Goal: Feedback & Contribution: Contribute content

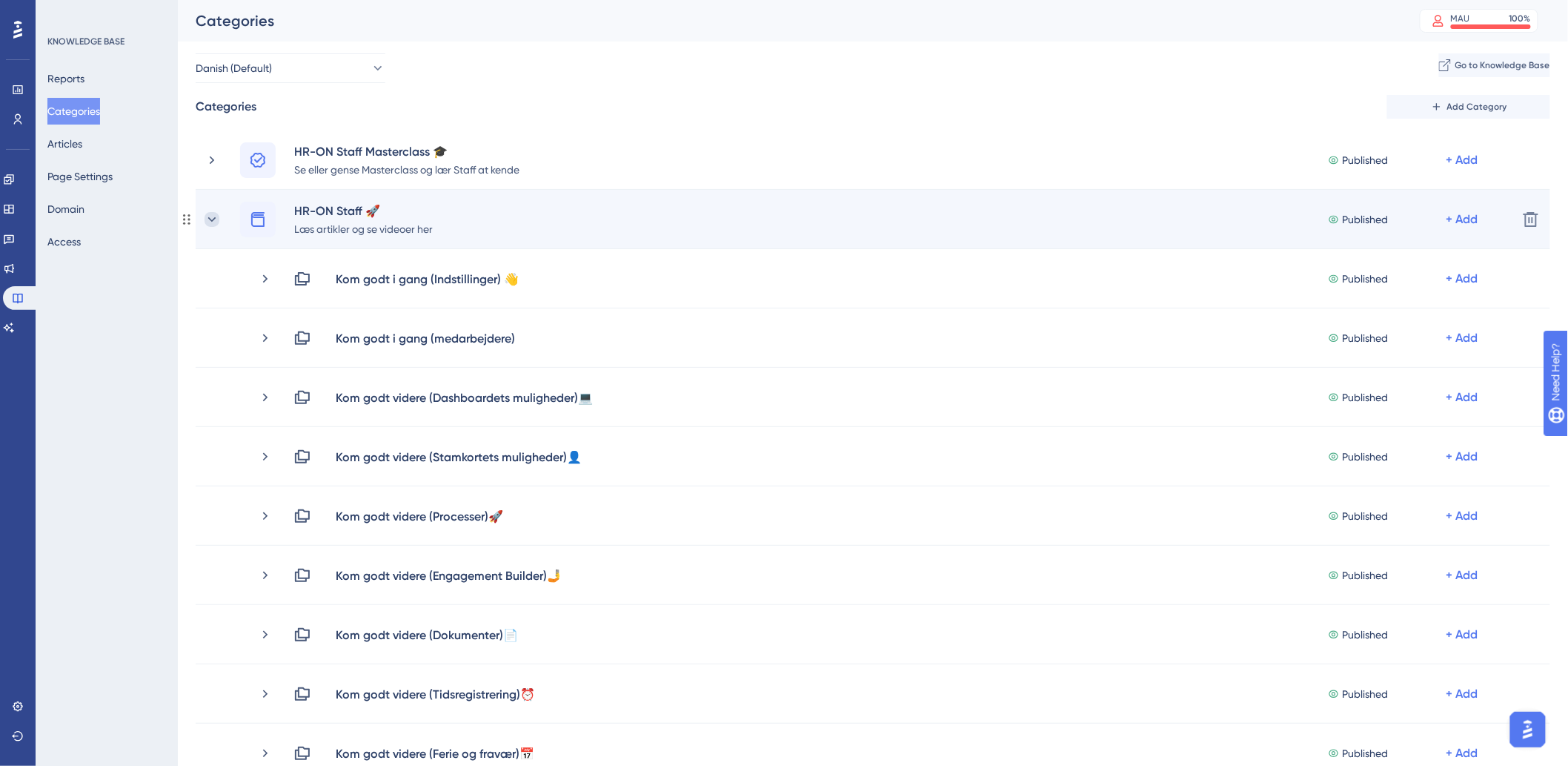
click at [205, 221] on icon at bounding box center [212, 219] width 15 height 15
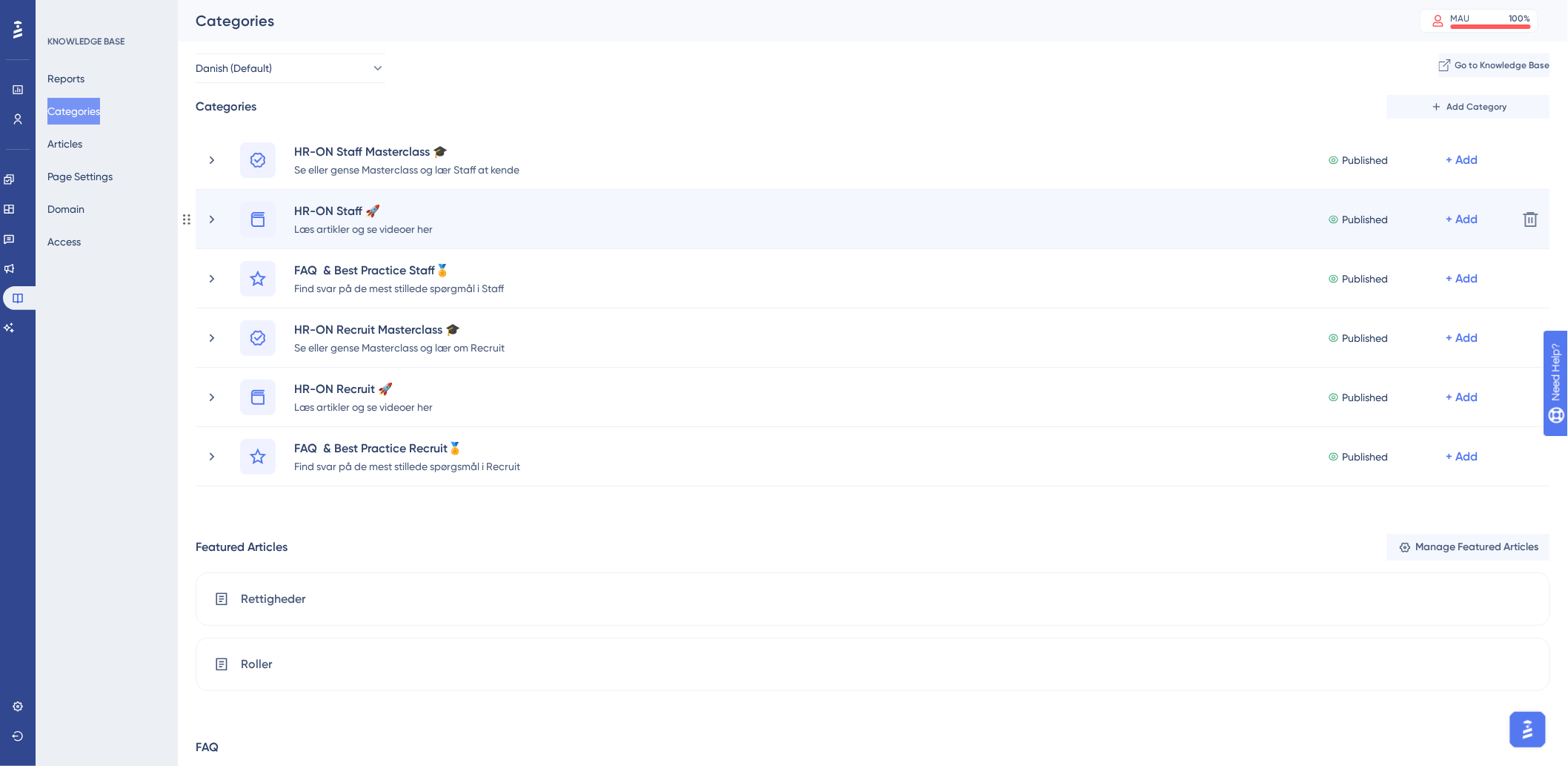
click at [213, 228] on div "HR-ON Staff 🚀 Læs artikler og se videoer her Published + Add" at bounding box center [856, 220] width 1302 height 35
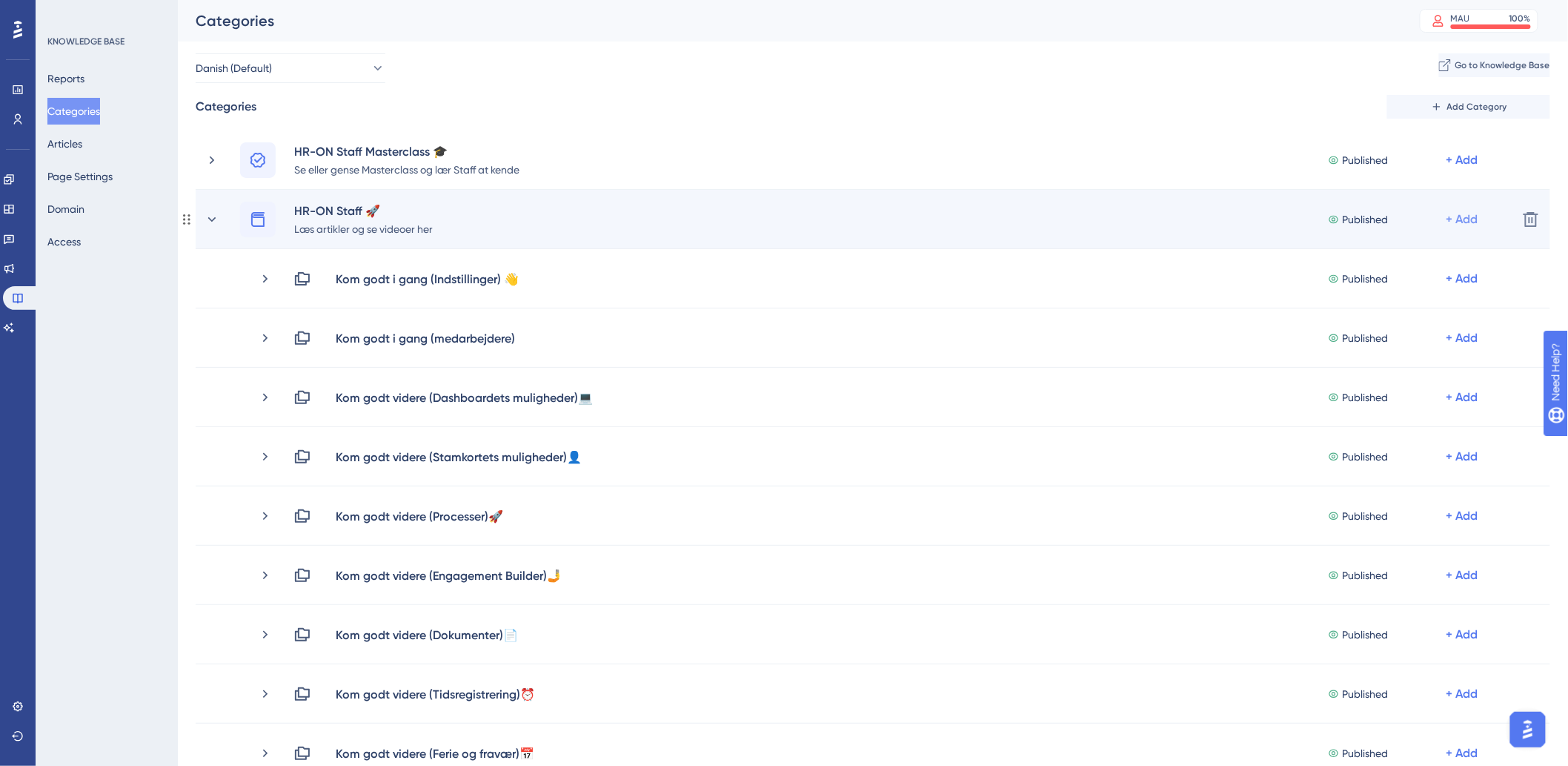
click at [1464, 217] on div "+ Add" at bounding box center [1462, 219] width 32 height 18
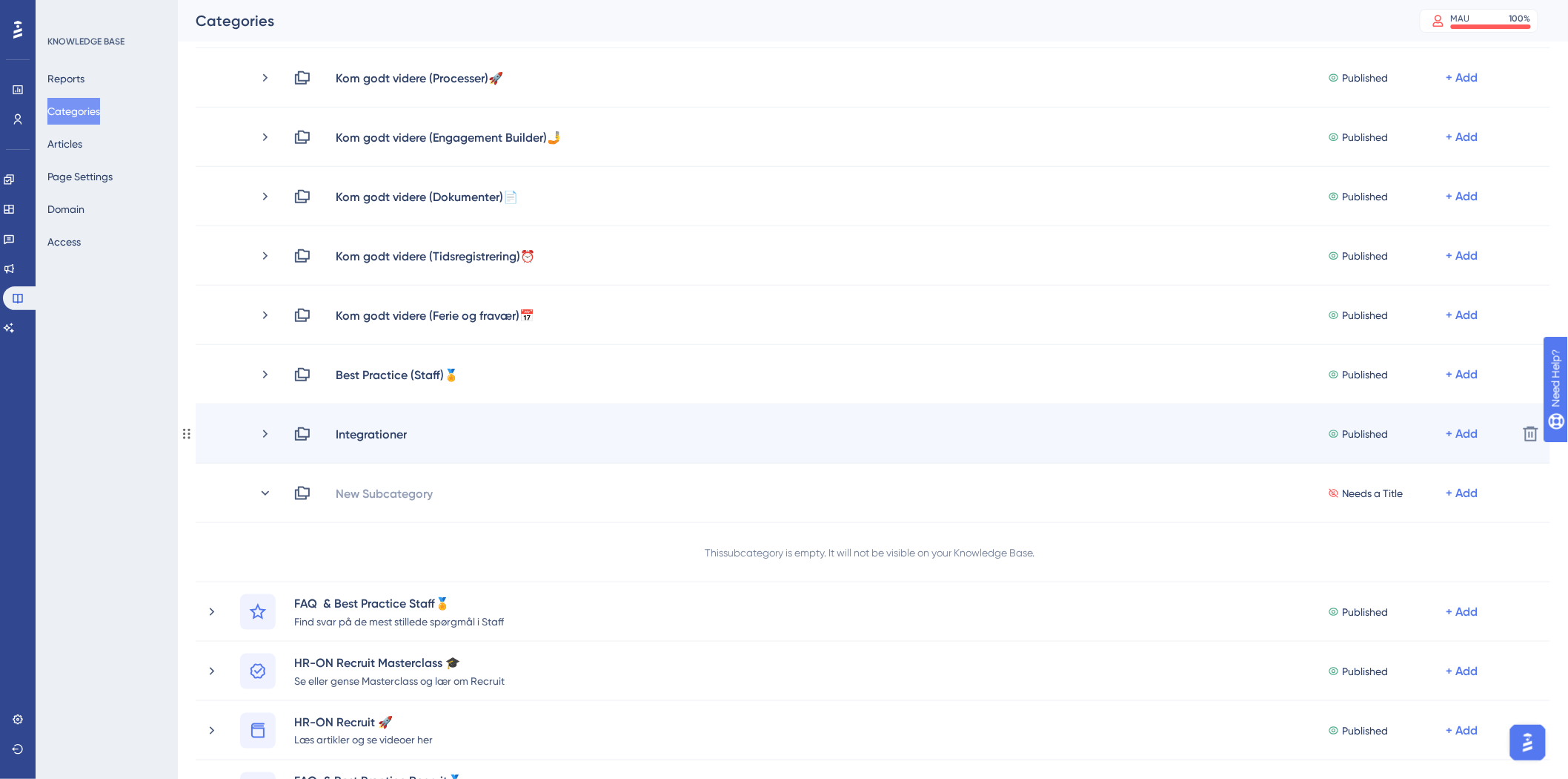
scroll to position [435, 0]
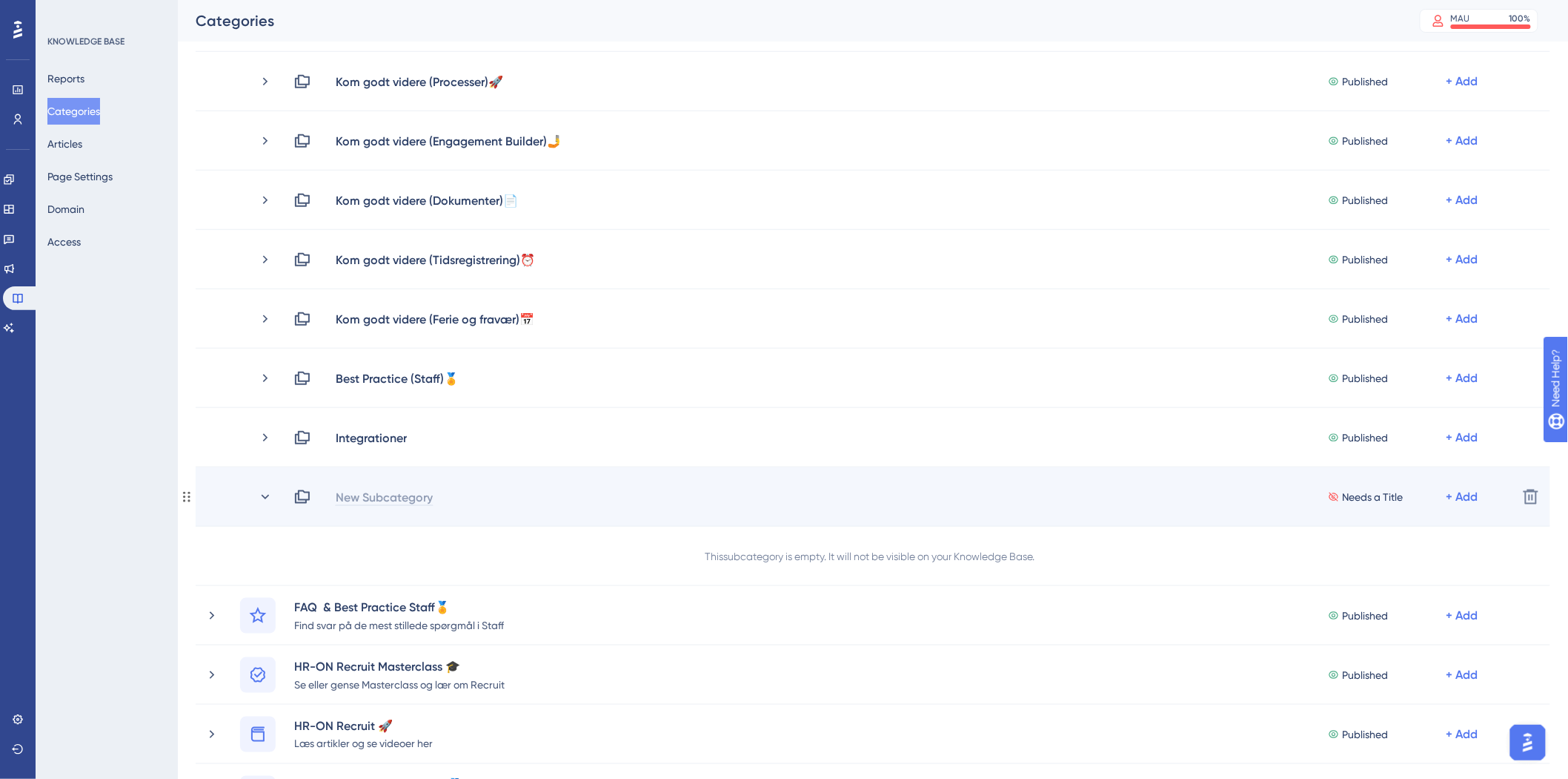
click at [414, 494] on div "New Subcategory" at bounding box center [384, 496] width 99 height 18
click at [433, 495] on div "Video-onboarding" at bounding box center [387, 496] width 104 height 18
click at [435, 492] on div "Video-onboarding" at bounding box center [387, 496] width 104 height 18
drag, startPoint x: 441, startPoint y: 494, endPoint x: 385, endPoint y: 500, distance: 56.3
click at [385, 500] on div "Video-onboarding" at bounding box center [387, 496] width 104 height 18
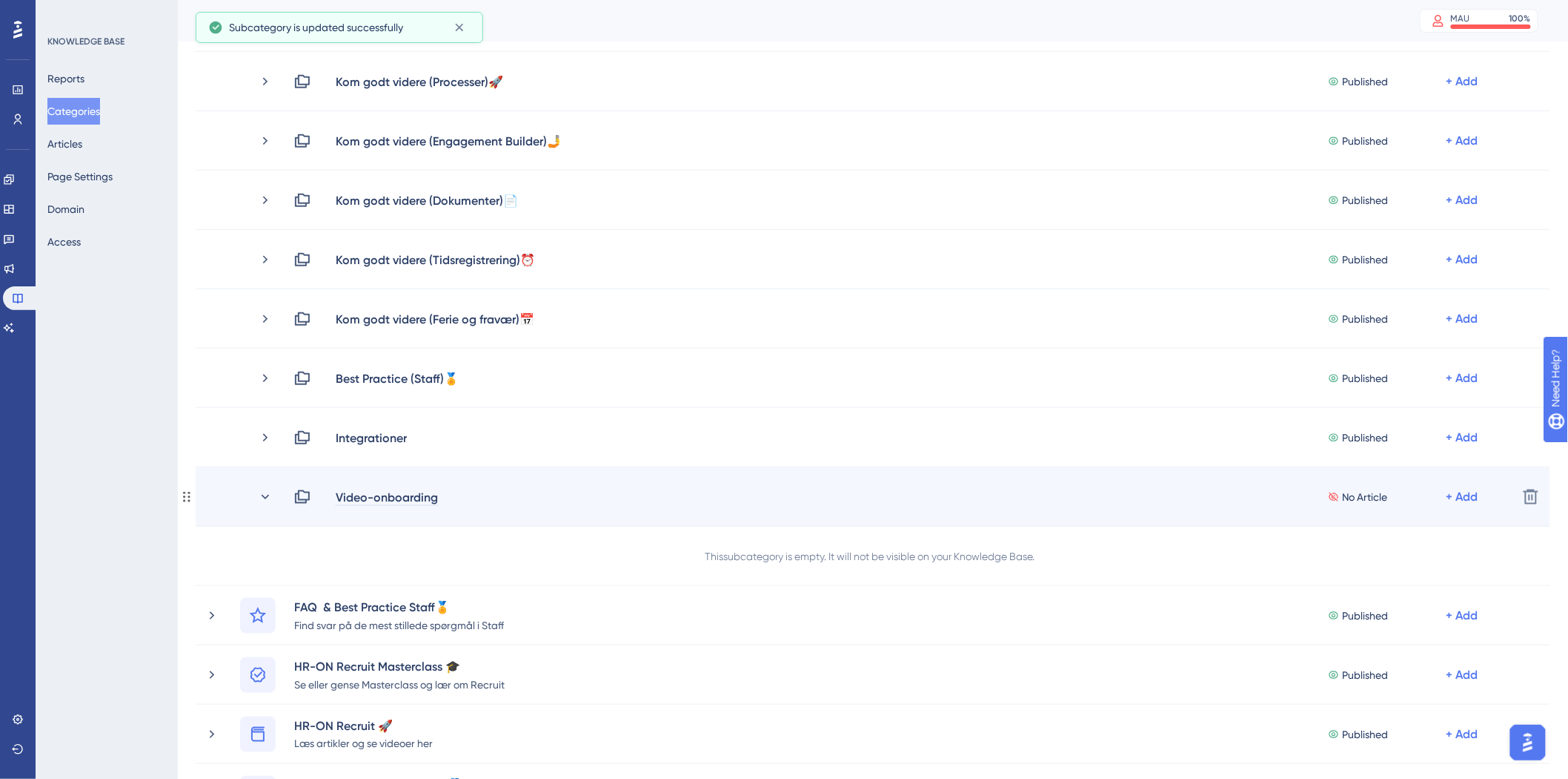
click at [416, 492] on div "Video-onboarding" at bounding box center [387, 496] width 104 height 18
click at [424, 495] on div "Video-onboarding" at bounding box center [387, 496] width 104 height 18
click at [435, 494] on div "Video-onboarding" at bounding box center [387, 496] width 104 height 18
click at [434, 499] on div "Video-onboarding" at bounding box center [387, 496] width 104 height 18
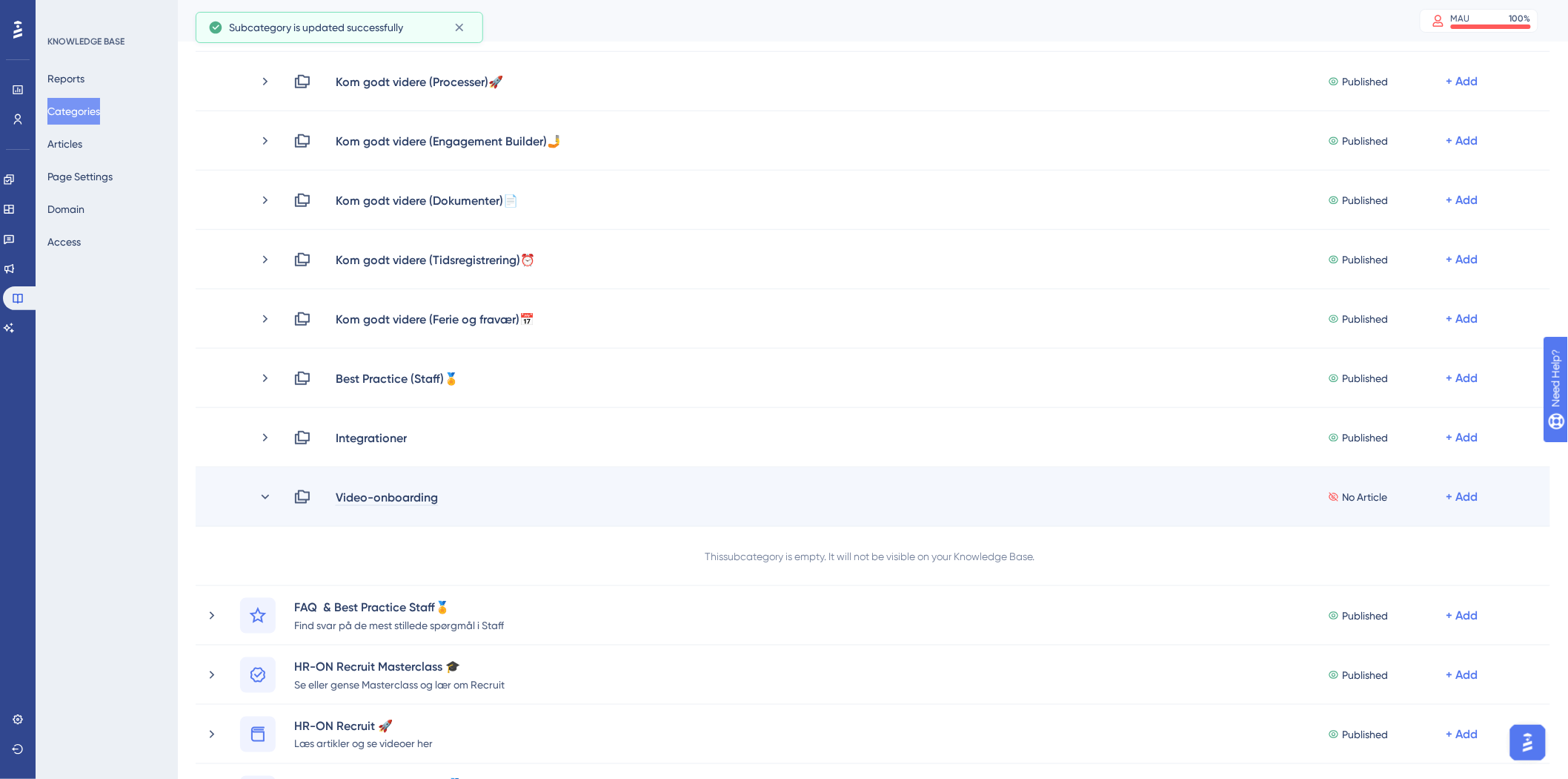
drag, startPoint x: 441, startPoint y: 501, endPoint x: 366, endPoint y: 497, distance: 75.1
click at [366, 497] on div "Video-onboarding" at bounding box center [387, 496] width 104 height 18
click at [421, 495] on div "Video-onboarding" at bounding box center [387, 496] width 104 height 18
click at [430, 495] on div "Video-onboarding" at bounding box center [387, 496] width 104 height 18
click at [263, 492] on icon at bounding box center [265, 496] width 15 height 15
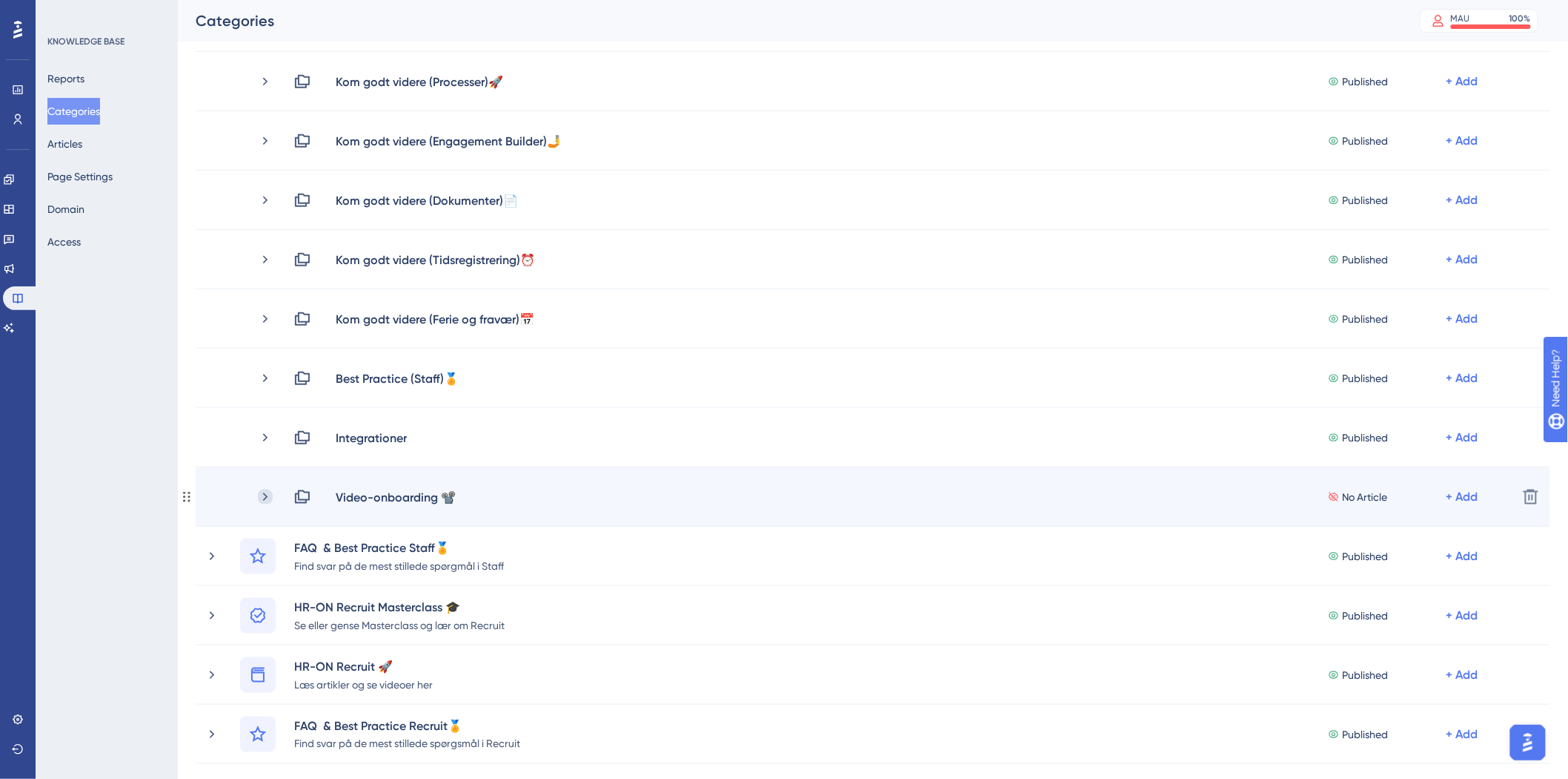
click at [263, 492] on icon at bounding box center [266, 496] width 5 height 8
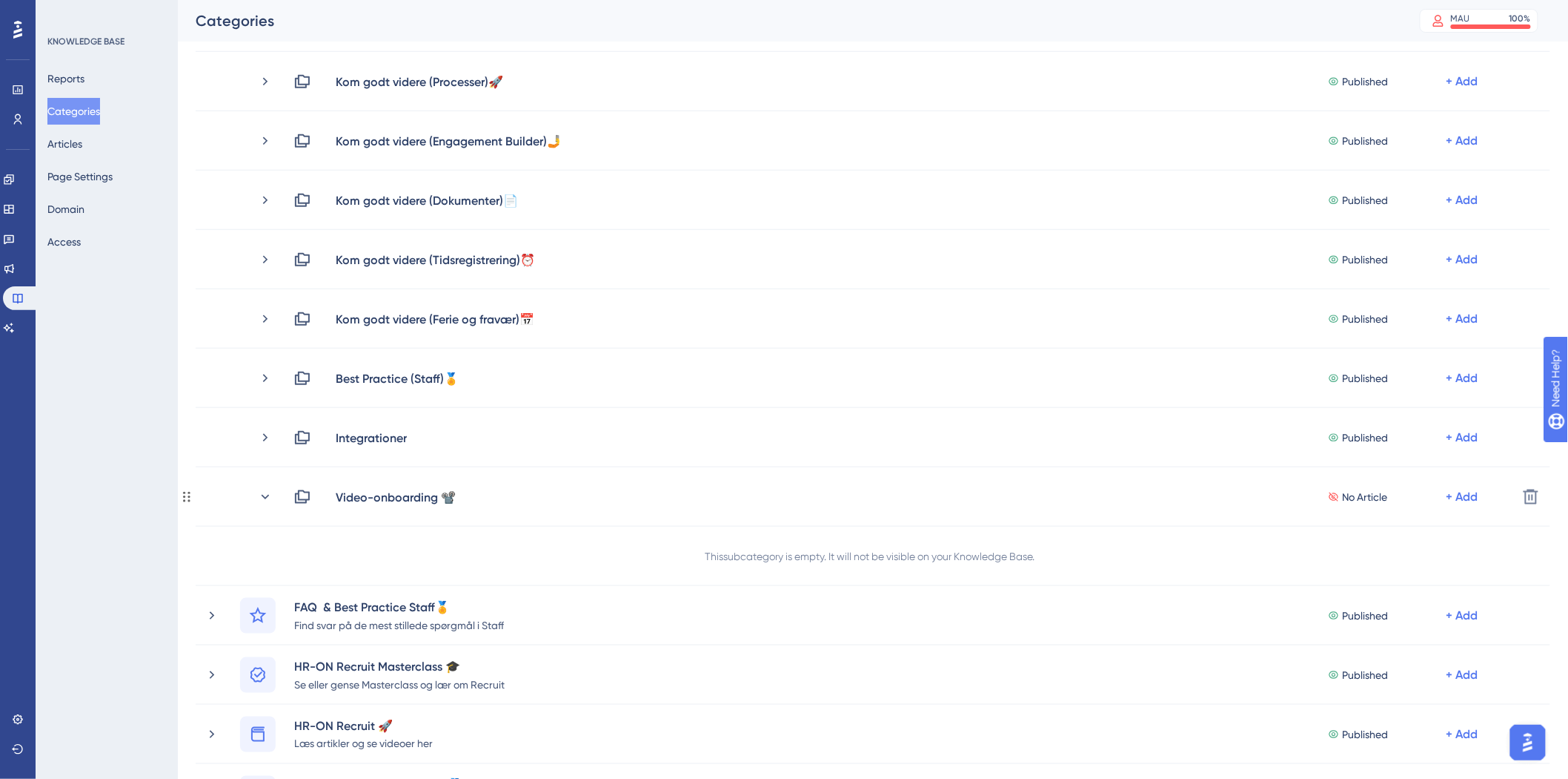
click at [263, 495] on icon at bounding box center [266, 496] width 8 height 5
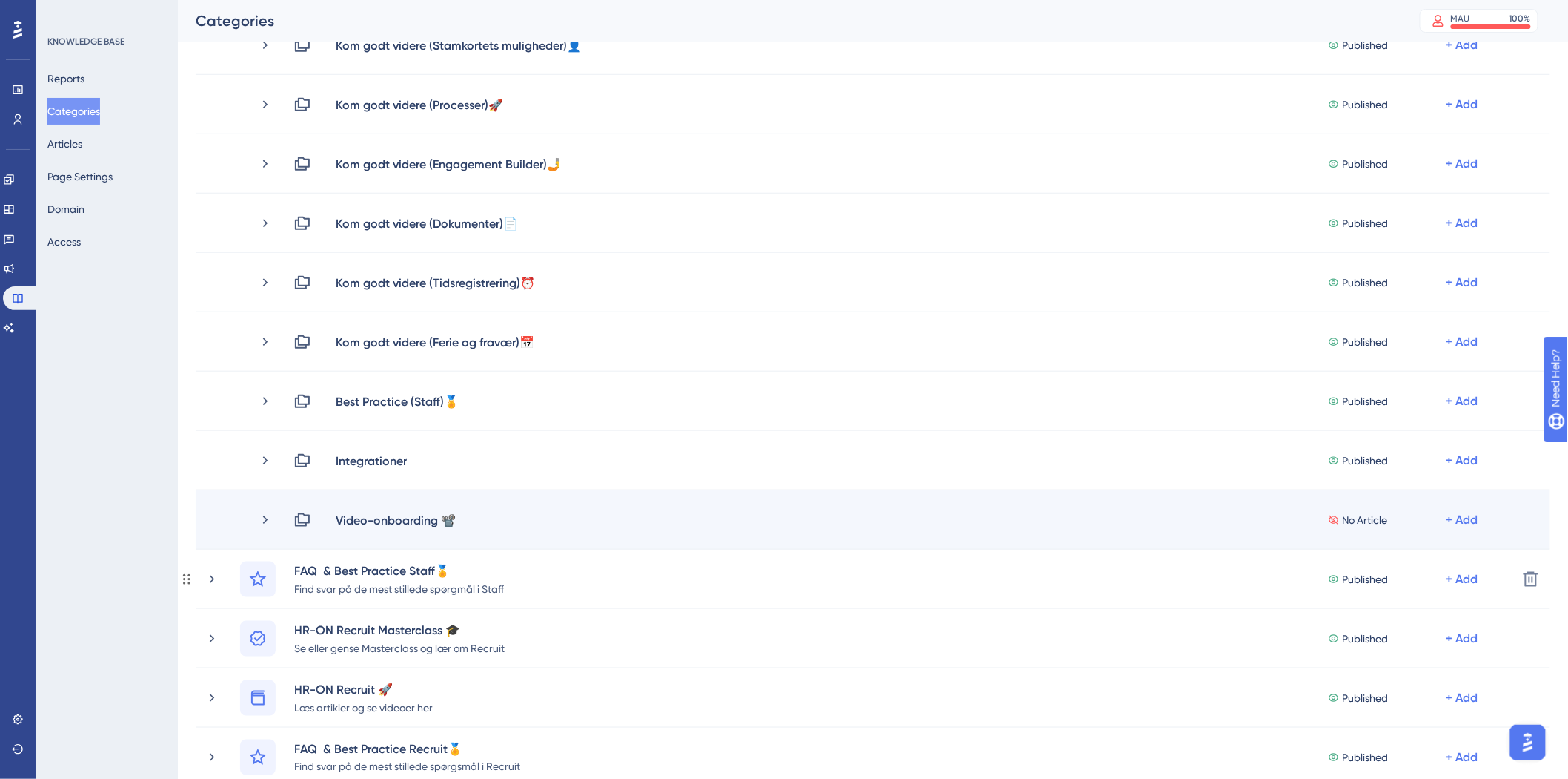
scroll to position [494, 0]
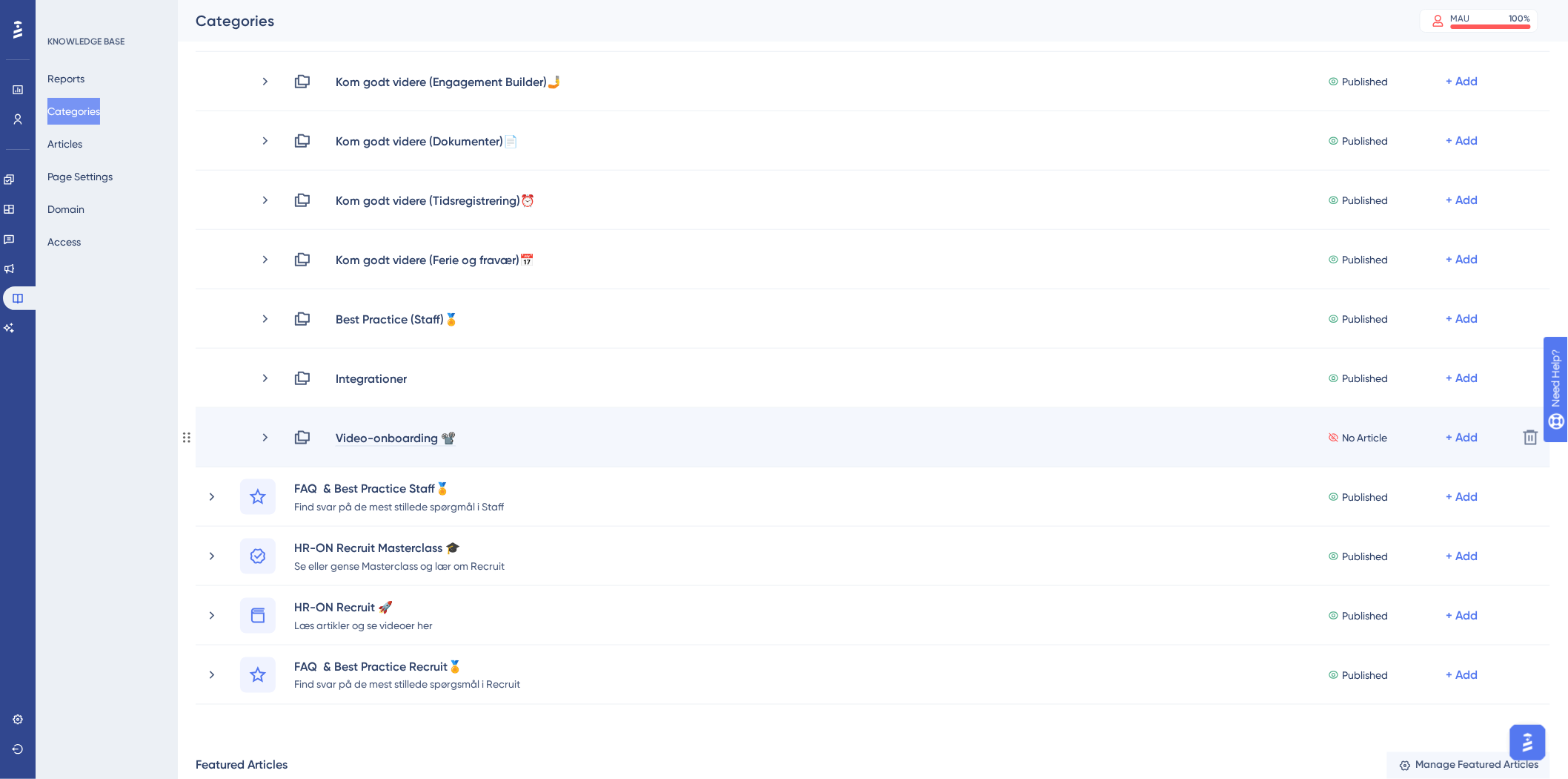
click at [342, 438] on div "Video-onboarding 📽️" at bounding box center [396, 437] width 122 height 18
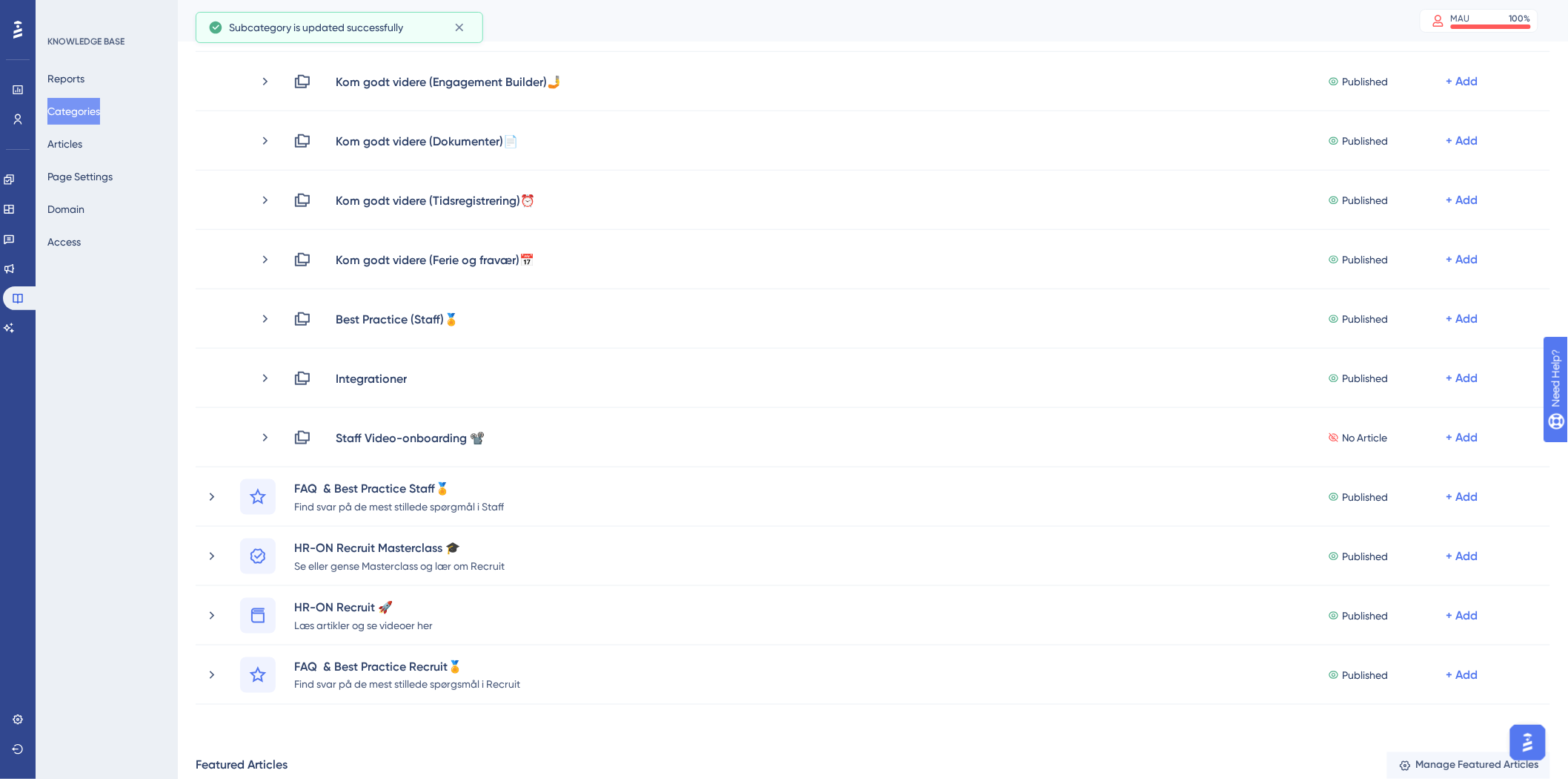
click at [101, 150] on div "Reports Categories Articles Page Settings Domain Access" at bounding box center [108, 160] width 120 height 190
click at [82, 141] on button "Articles" at bounding box center [65, 143] width 35 height 27
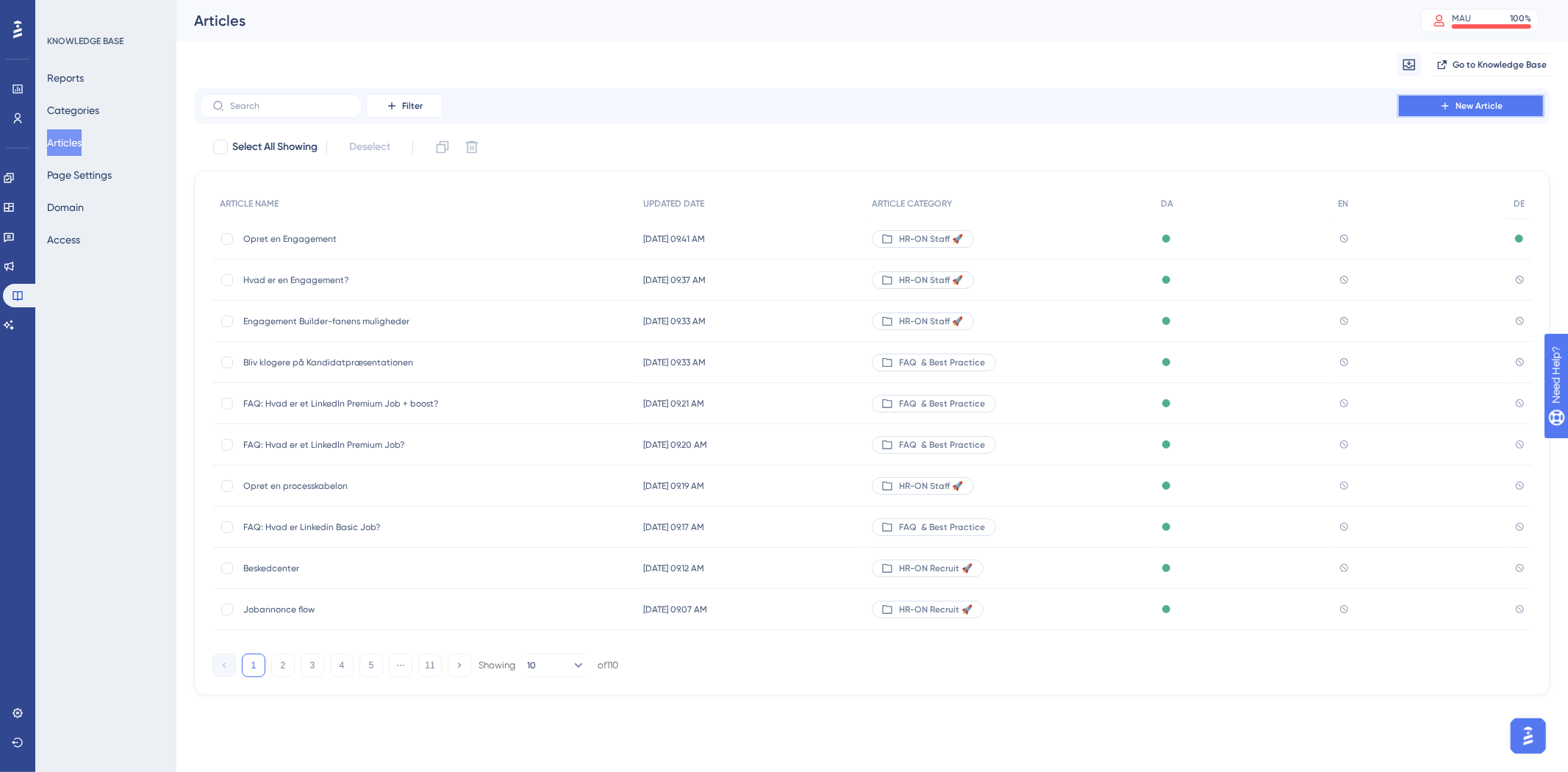
click at [1472, 105] on span "New Article" at bounding box center [1479, 105] width 47 height 11
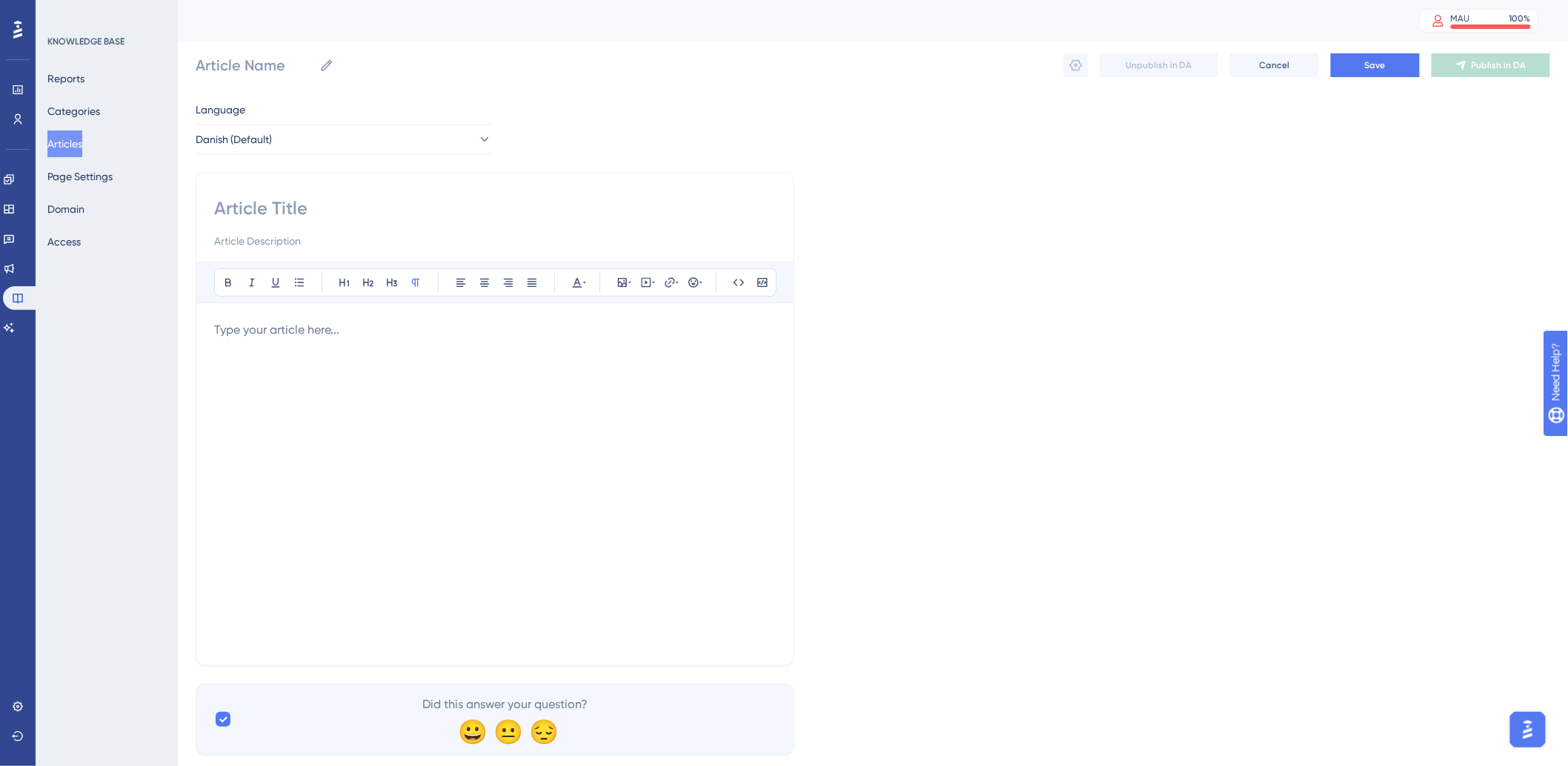
click at [393, 203] on input at bounding box center [495, 208] width 562 height 24
paste input "Videoer om Indstillinger (Afdelinger, Stamkortsopsætning, Oprettelse af medarbe…"
type input "Videoer om Indstillinger (Afdelinger, Stamkortsopsætning, Oprettelse af medarbe…"
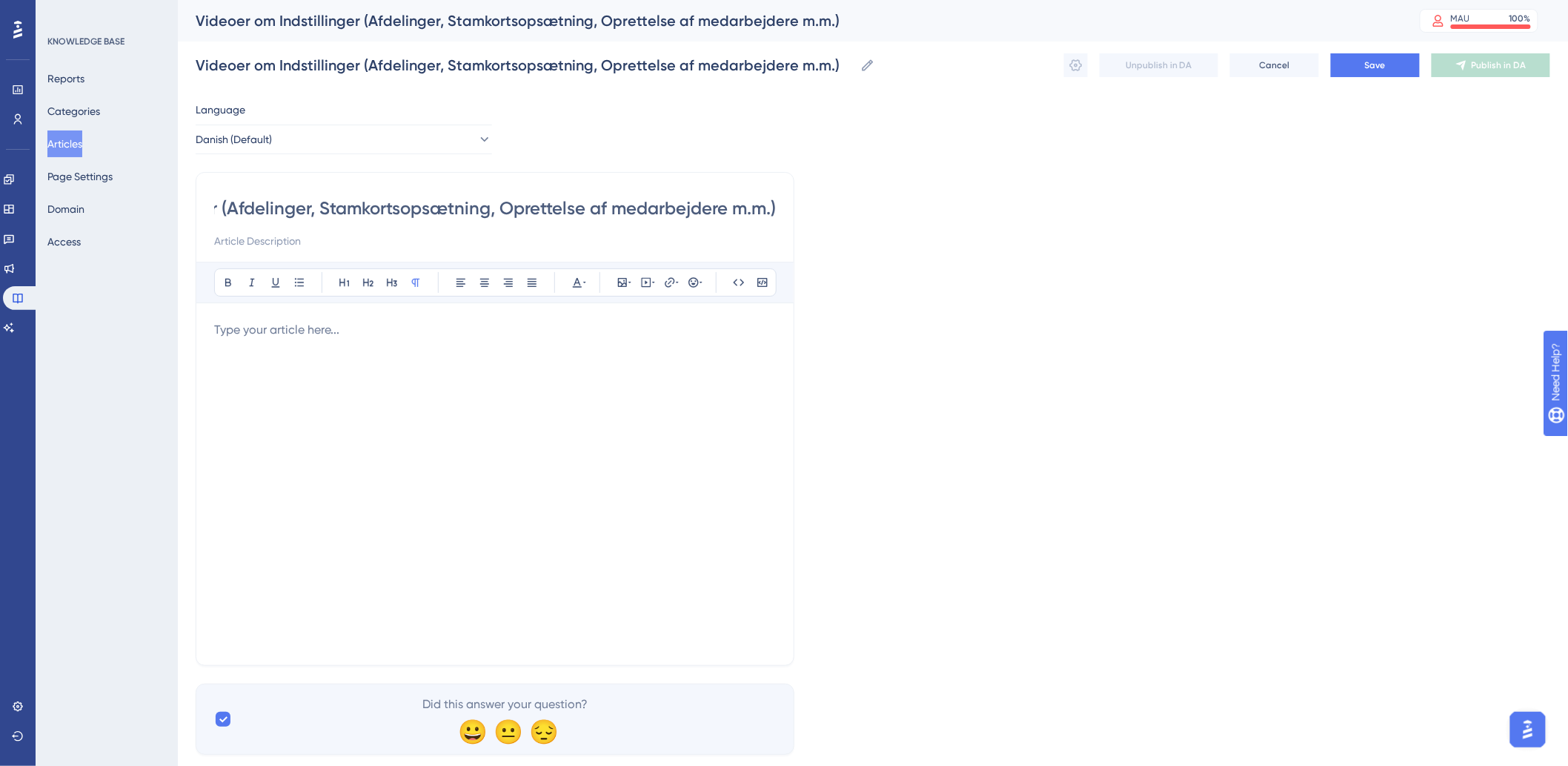
scroll to position [0, 0]
drag, startPoint x: 482, startPoint y: 206, endPoint x: 0, endPoint y: 130, distance: 488.0
click at [178, 130] on div "Performance Users Engagement Widgets Feedback Product Updates Knowledge Base AI…" at bounding box center [873, 389] width 1391 height 779
click at [544, 209] on input "Videoer om Indstillinger (Afdelinger, Stamkortsopsætning, Oprettelse af medarbe…" at bounding box center [495, 208] width 562 height 24
click at [216, 204] on input "Videoer om Indstillinger (Afdelinger, Stamkortsopsætning, Oprettelse af medarbe…" at bounding box center [495, 208] width 562 height 24
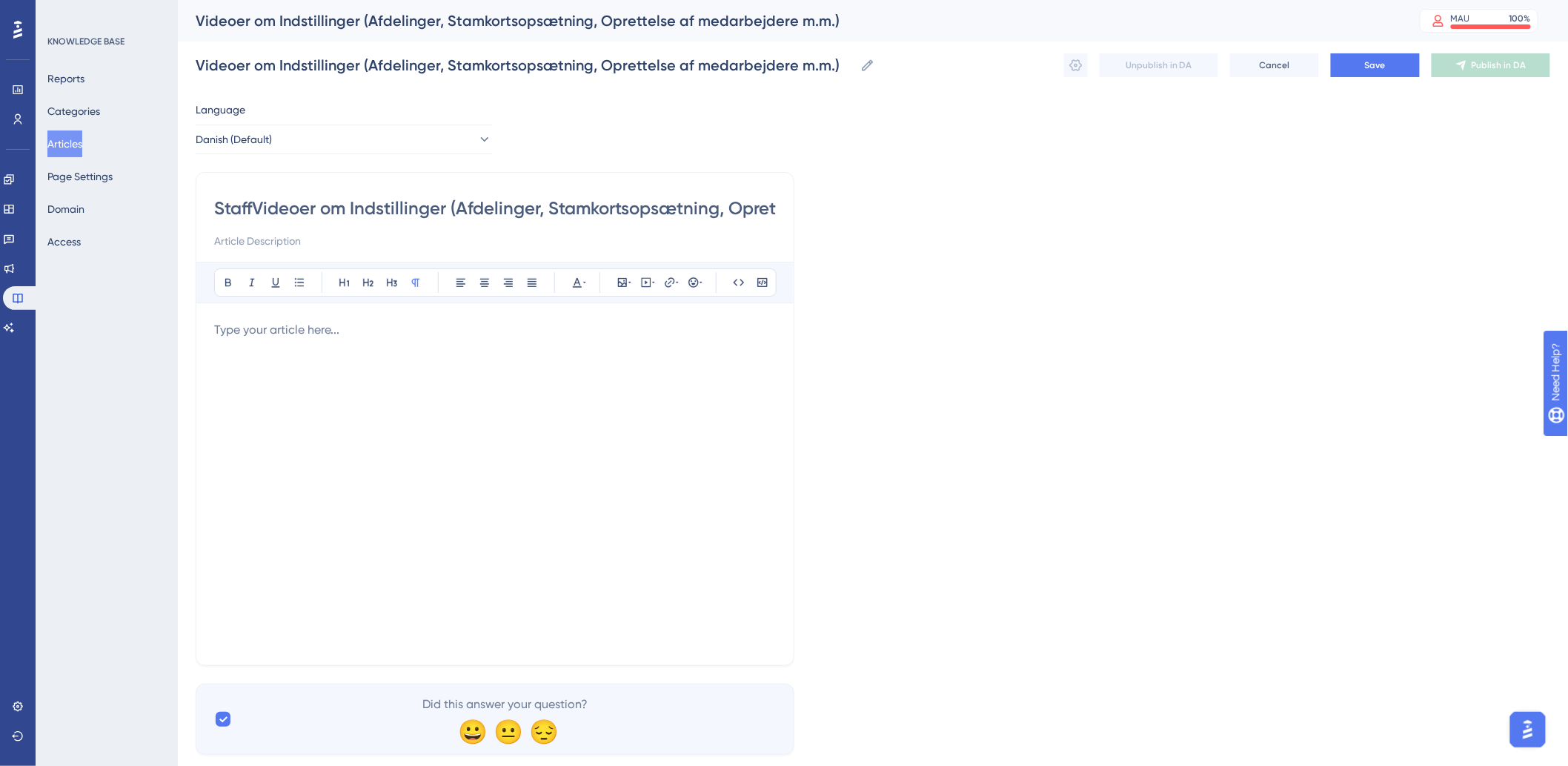
type input "Staff Videoer om Indstillinger (Afdelinger, Stamkortsopsætning, Oprettelse af m…"
type input "Staff videoer om Indstillinger (Afdelinger, Stamkortsopsætning, Oprettelse af m…"
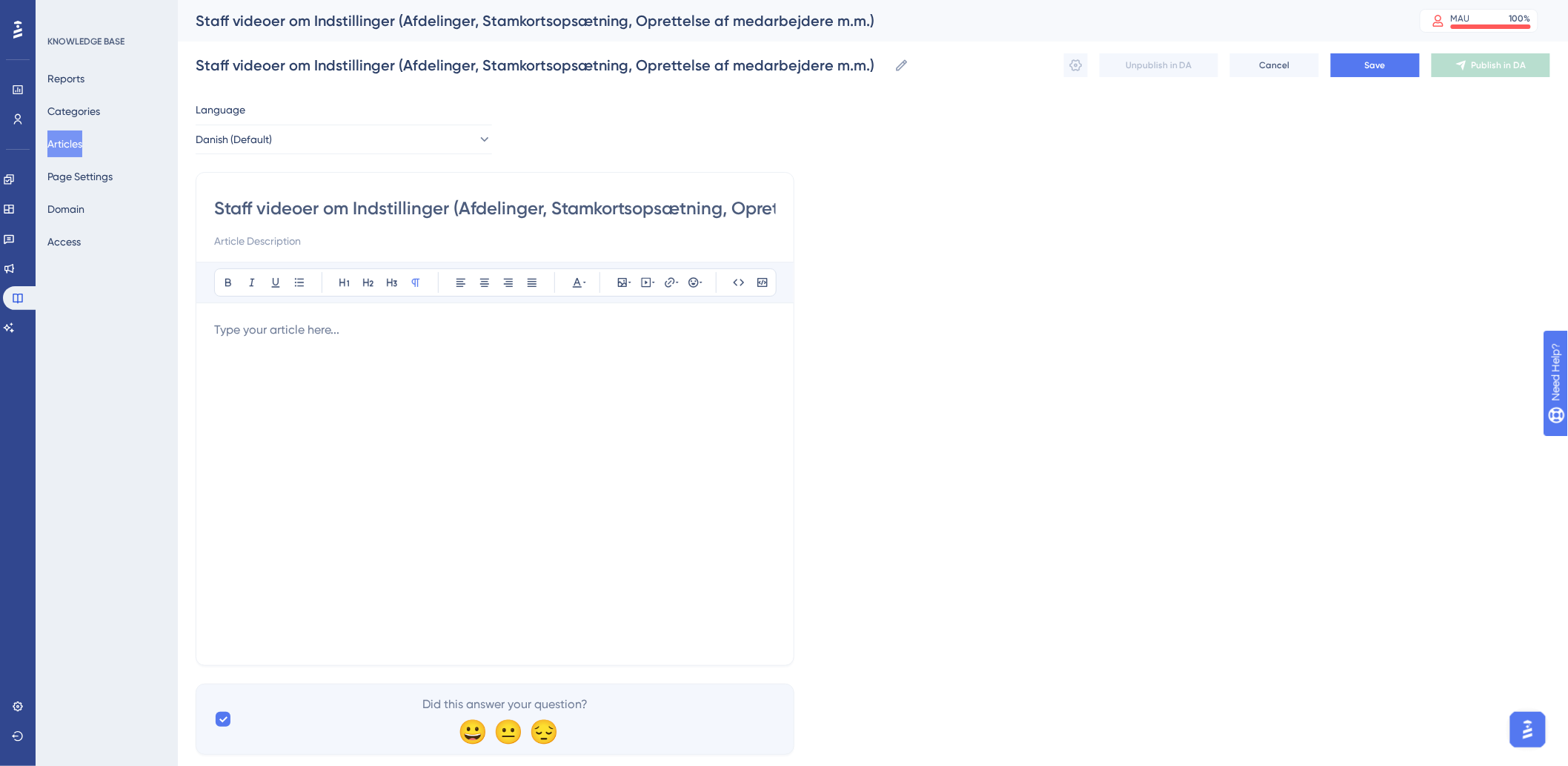
click at [469, 360] on div at bounding box center [495, 484] width 562 height 326
drag, startPoint x: 527, startPoint y: 208, endPoint x: 965, endPoint y: 233, distance: 438.7
click at [965, 233] on div "Language Danish (Default) Staff videoer om Indstillinger (Afdelinger, Stamkorts…" at bounding box center [873, 428] width 1355 height 654
click at [615, 208] on input "Staff videoer om Indstillinger (Afdelinger, Stamkortsopsætning, Oprettelse af m…" at bounding box center [495, 208] width 562 height 24
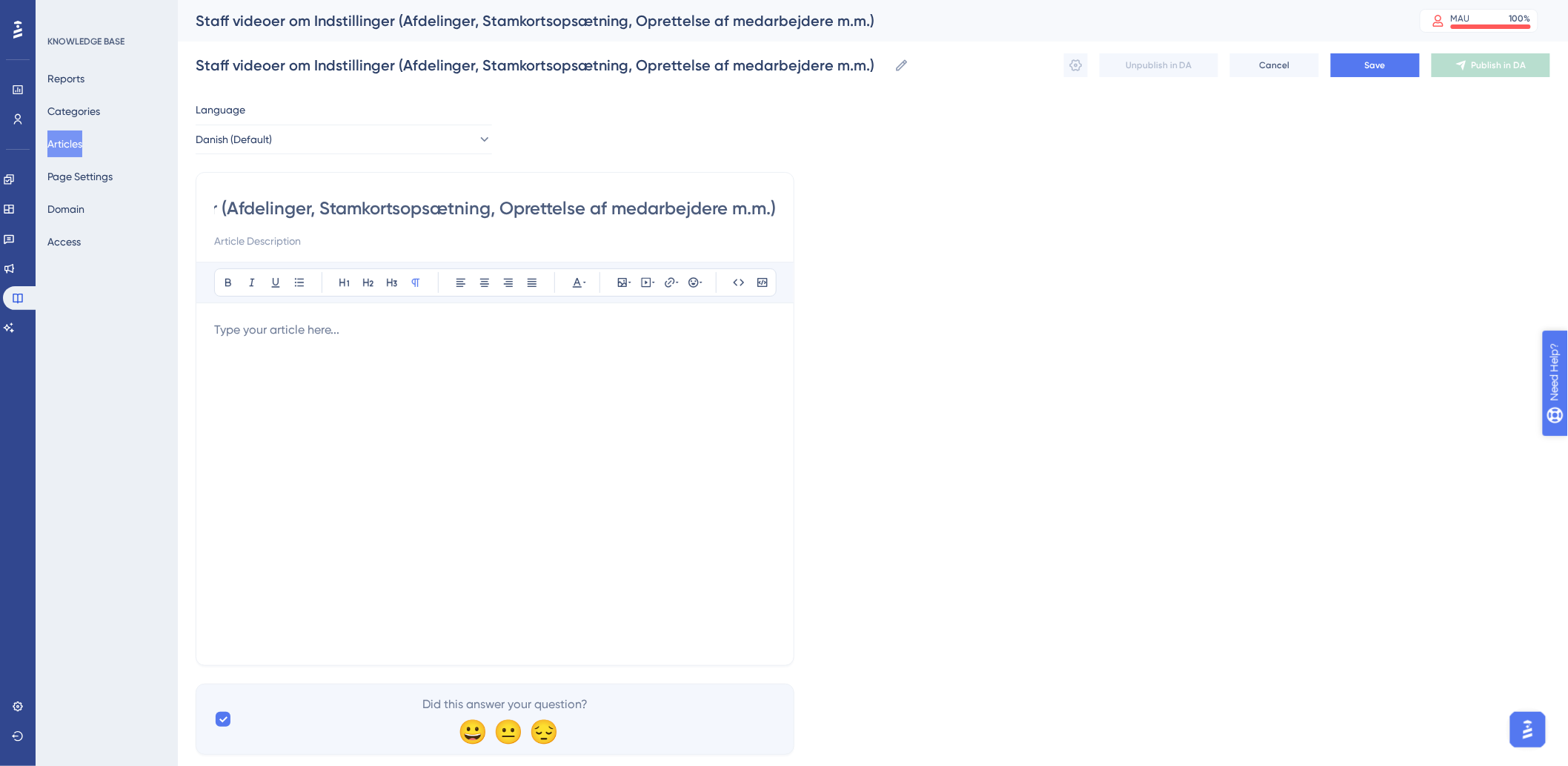
scroll to position [0, 0]
click at [434, 361] on div at bounding box center [495, 484] width 562 height 326
click at [382, 307] on div "Bold Italic Underline Bullet Point Heading 1 Heading 2 Heading 3 Normal Align L…" at bounding box center [495, 455] width 562 height 385
click at [386, 344] on div at bounding box center [495, 484] width 562 height 326
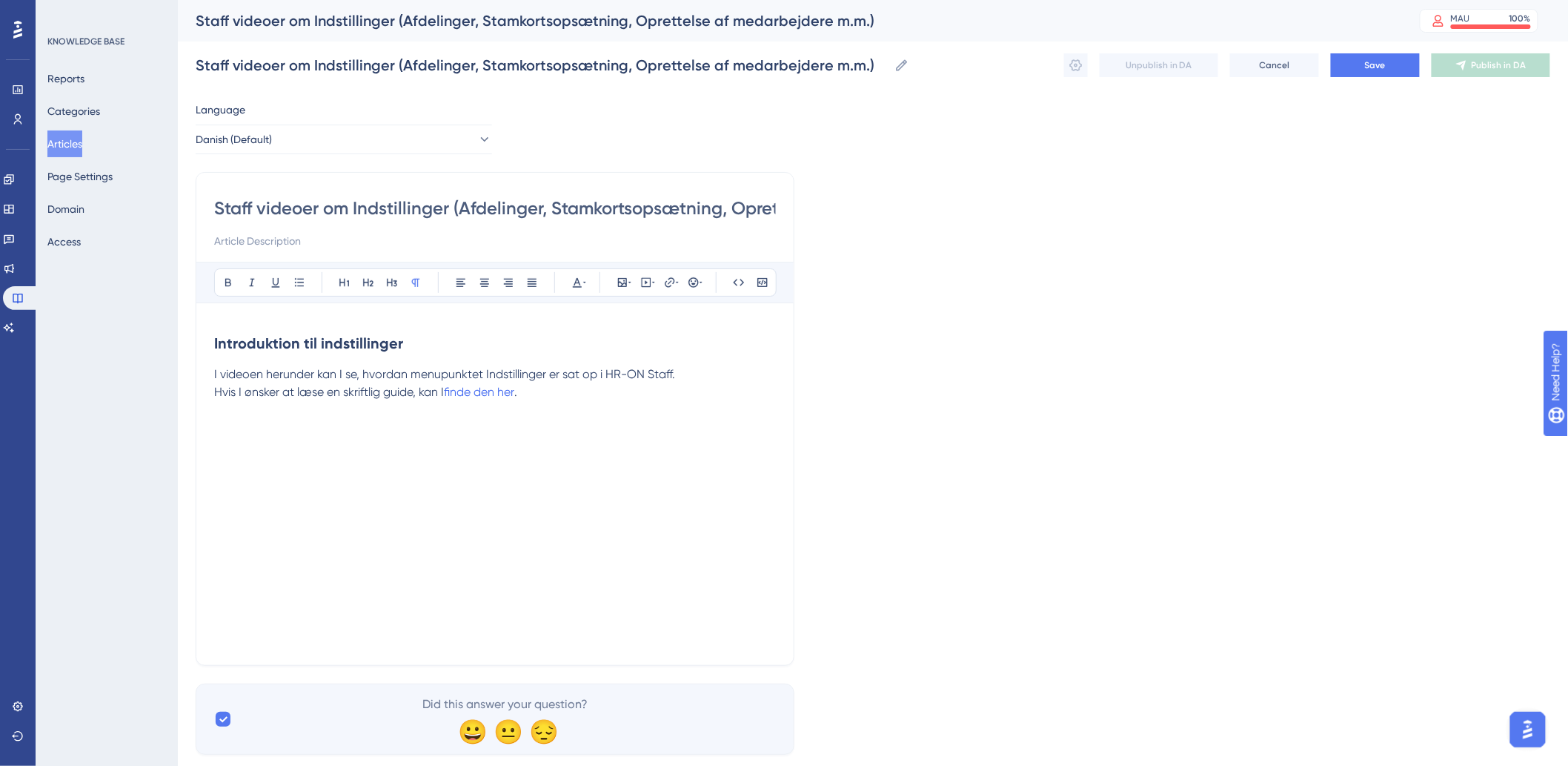
click at [346, 447] on div "Introduktion til indstillinger I videoen herunder kan I se, hvordan menupunktet…" at bounding box center [495, 484] width 562 height 326
click at [643, 284] on icon at bounding box center [646, 282] width 12 height 12
drag, startPoint x: 628, startPoint y: 344, endPoint x: 626, endPoint y: 353, distance: 9.2
click at [628, 345] on textarea at bounding box center [646, 375] width 226 height 67
paste textarea "<div style="width:100%; height:0; position: relative; padding-bottom:47.7083333…"
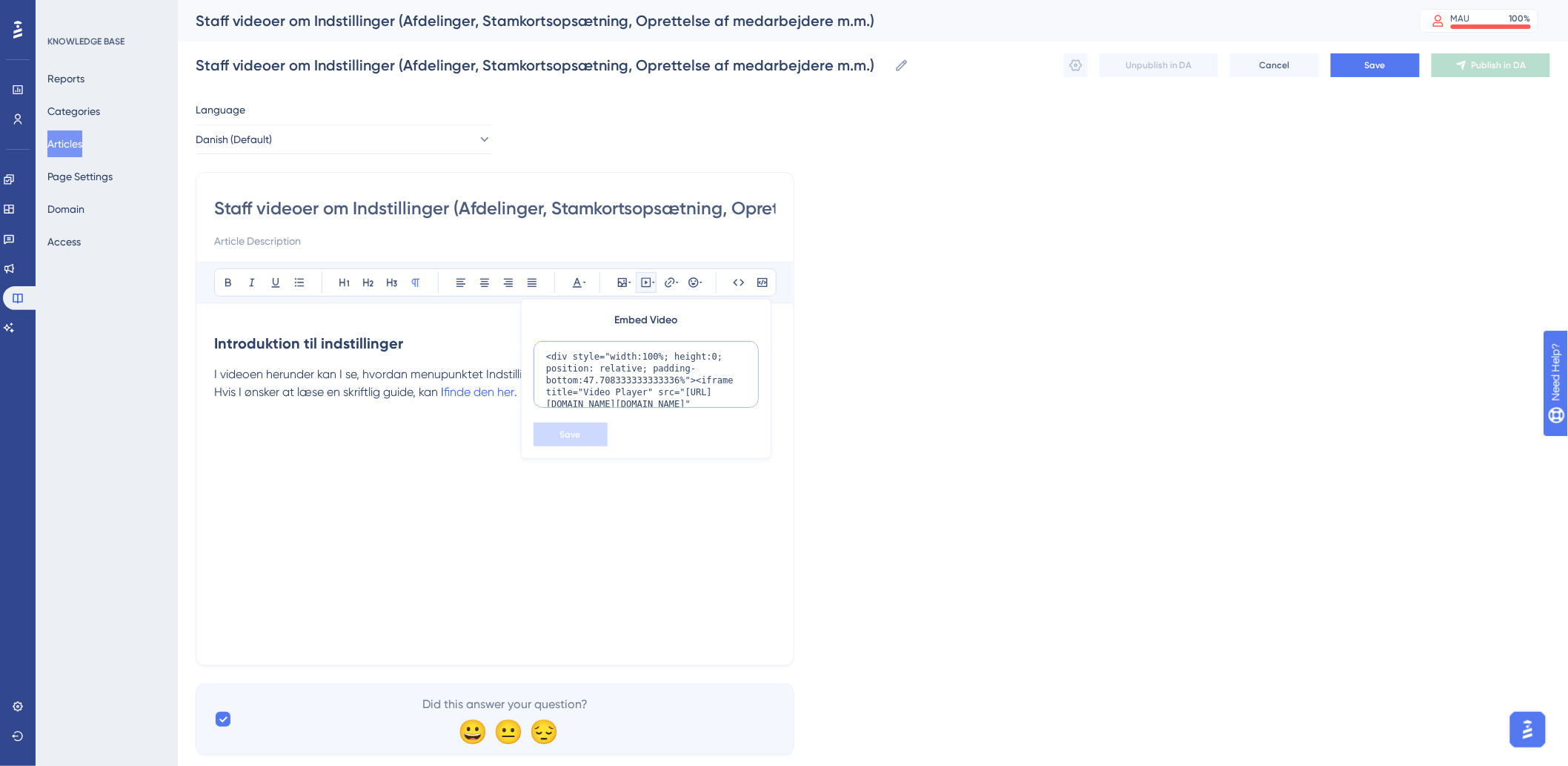
scroll to position [109, 0]
type textarea "<div style="width:100%; height:0; position: relative; padding-bottom:47.7083333…"
click at [549, 443] on button "Save" at bounding box center [571, 435] width 74 height 24
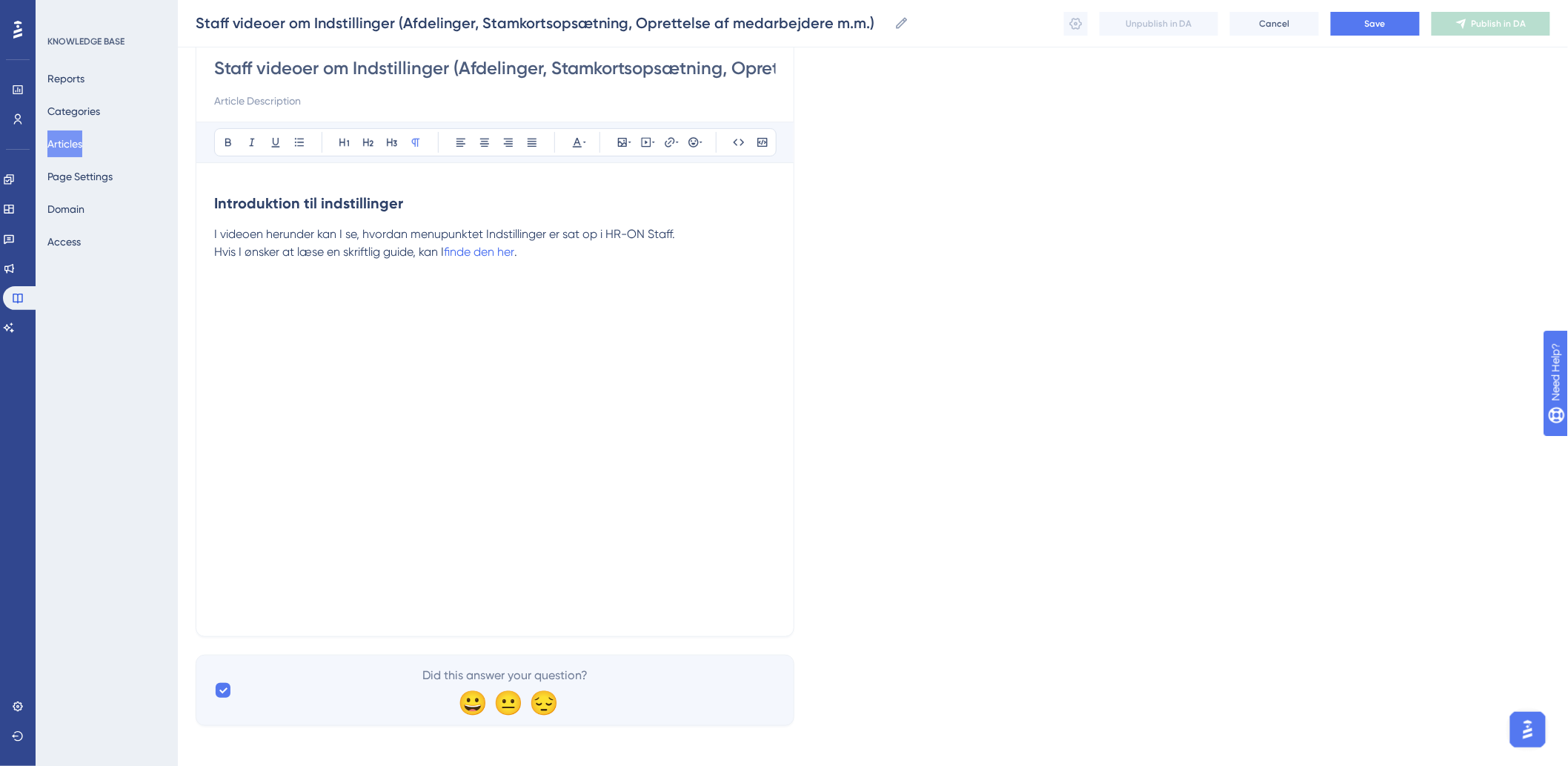
scroll to position [143, 0]
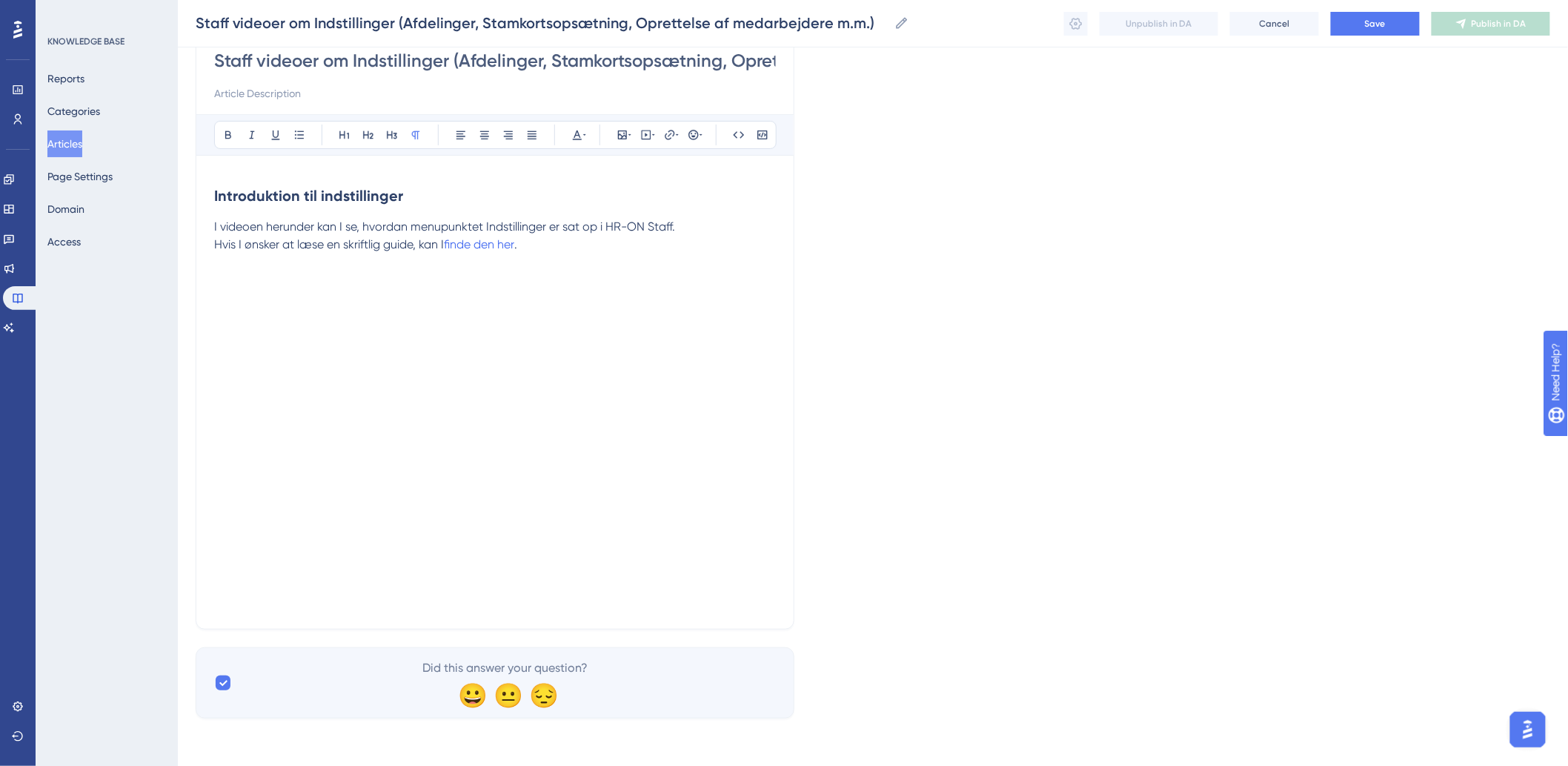
click at [373, 599] on p at bounding box center [495, 584] width 562 height 53
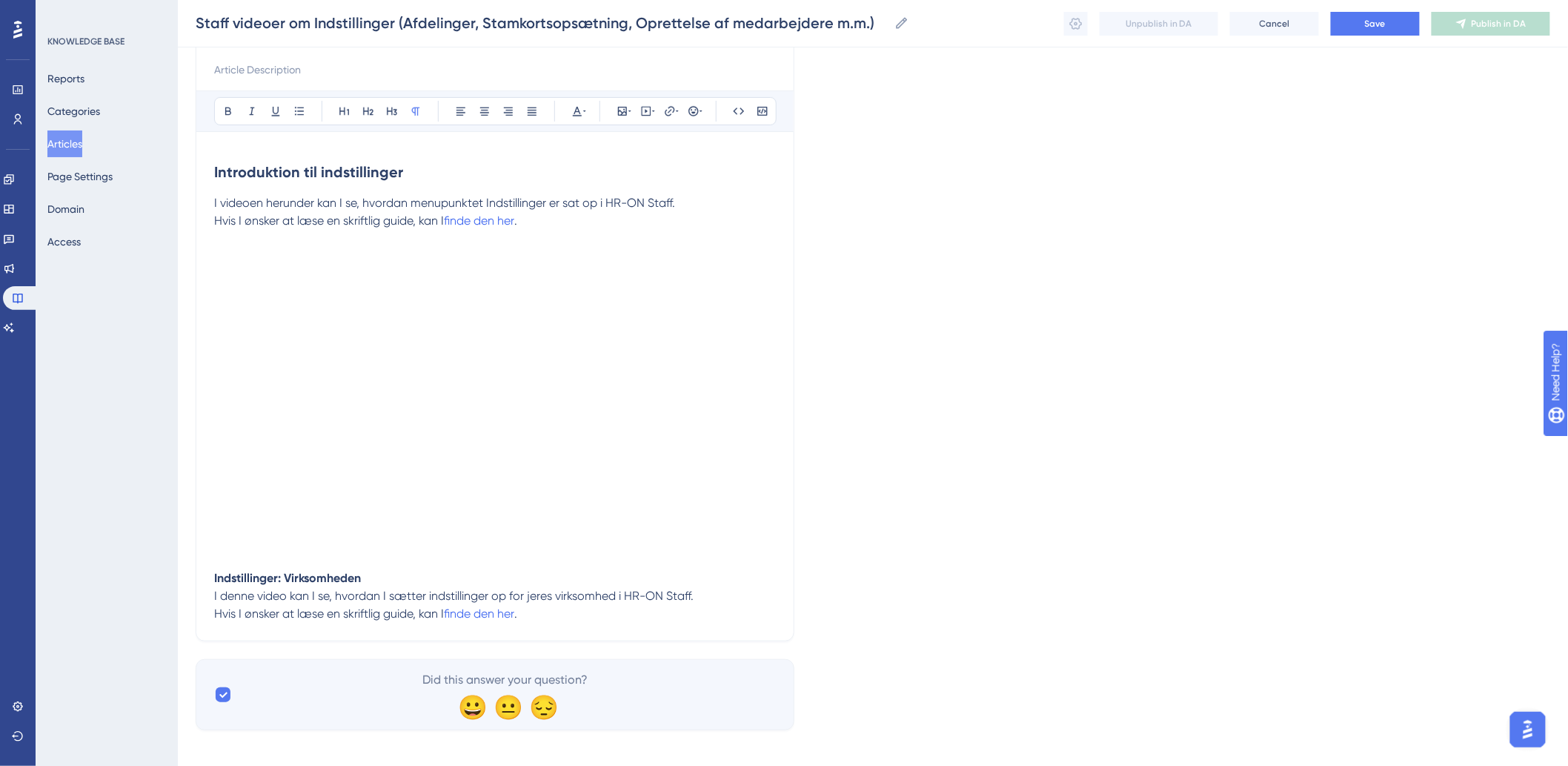
scroll to position [178, 0]
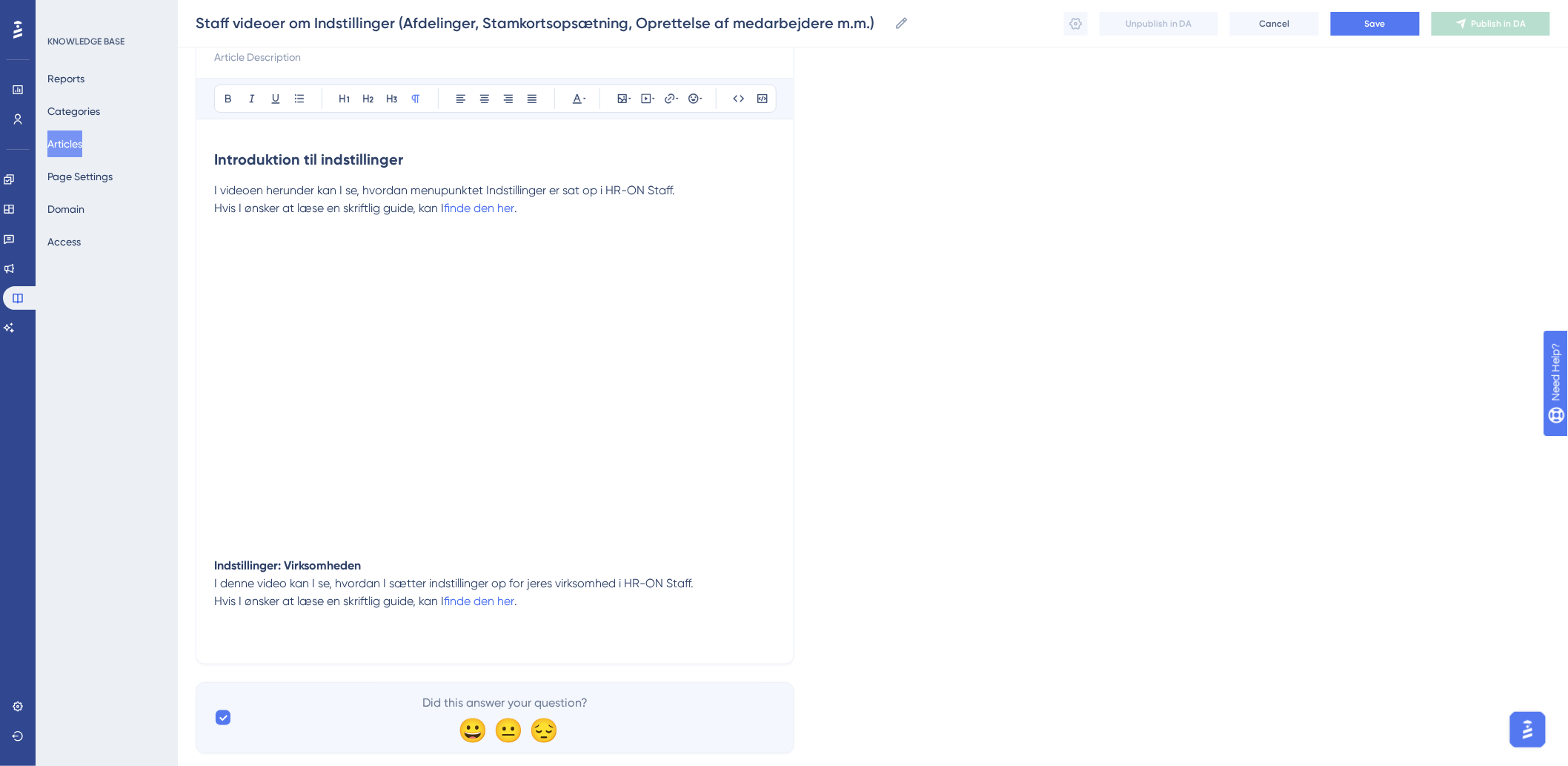
click at [435, 630] on p "Hvis I ønsker at læse en skriftlig guide, kan I finde den her ." at bounding box center [495, 619] width 562 height 53
click at [648, 104] on icon at bounding box center [646, 98] width 12 height 12
click at [636, 193] on textarea at bounding box center [646, 190] width 226 height 67
paste textarea "<div style="width:100%; height:0; position: relative; padding-bottom:47.7083333…"
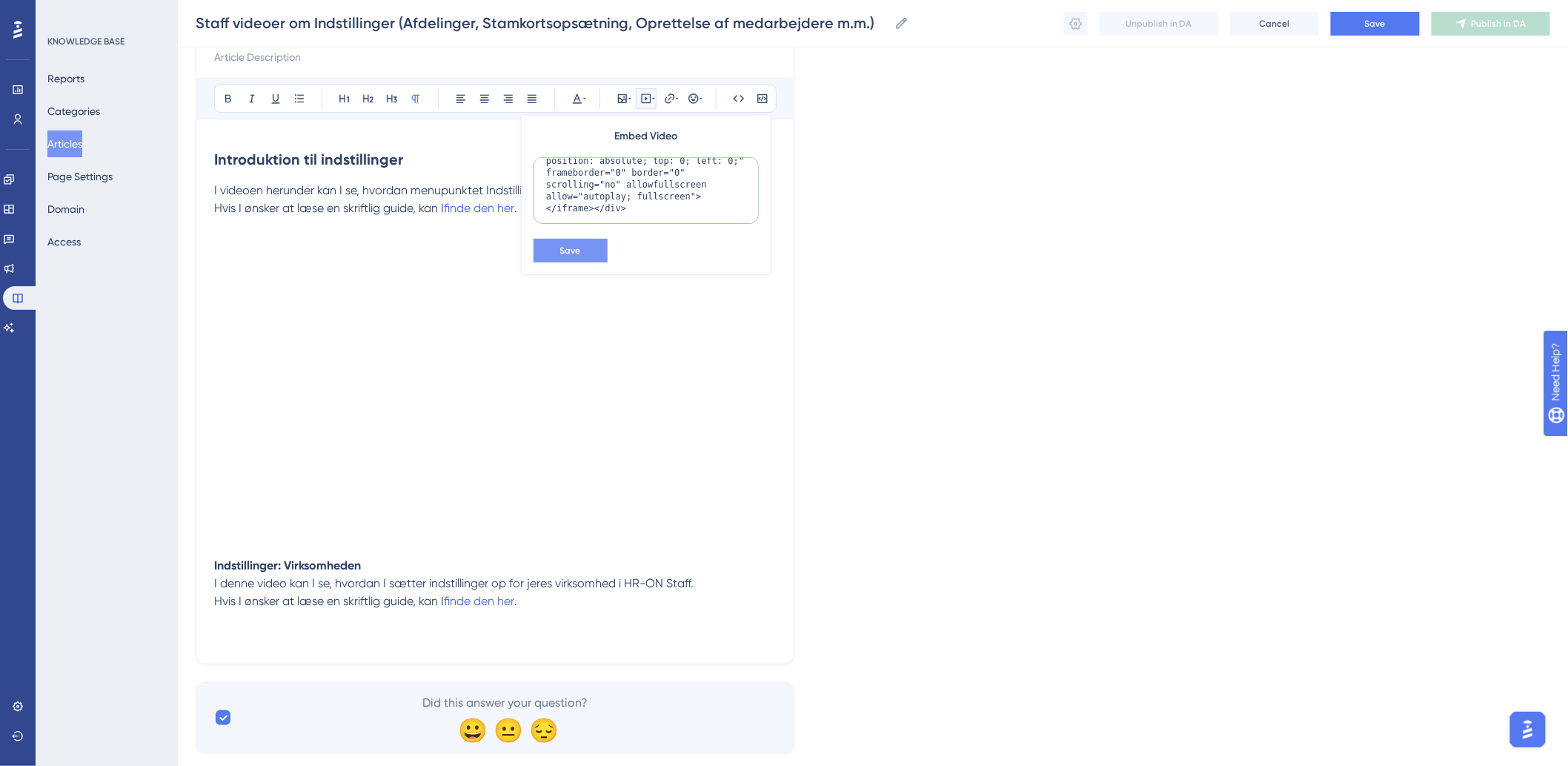
type textarea "<div style="width:100%; height:0; position: relative; padding-bottom:47.7083333…"
click at [565, 256] on span "Save" at bounding box center [571, 250] width 21 height 12
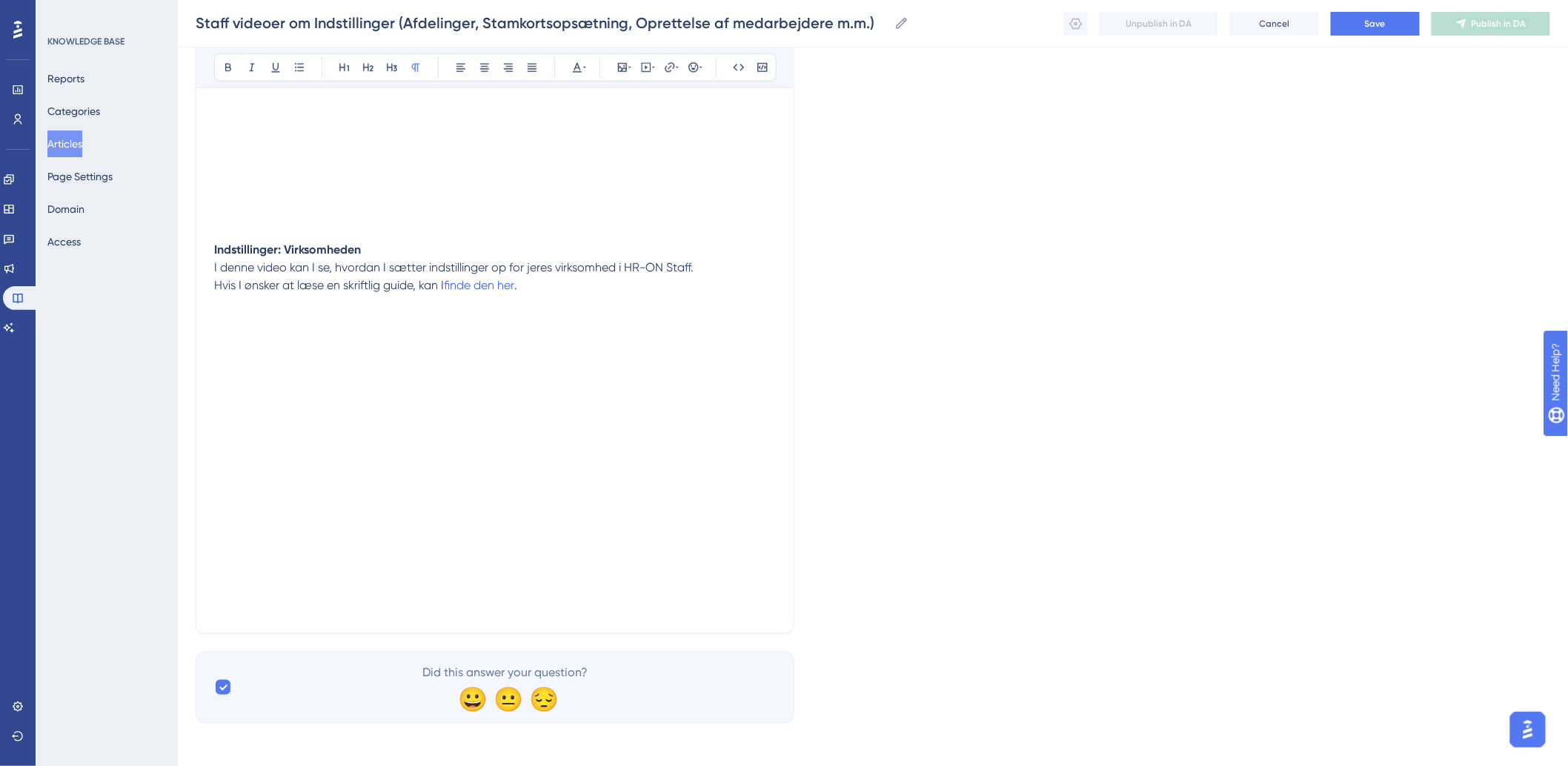
scroll to position [499, 0]
